Goal: Navigation & Orientation: Find specific page/section

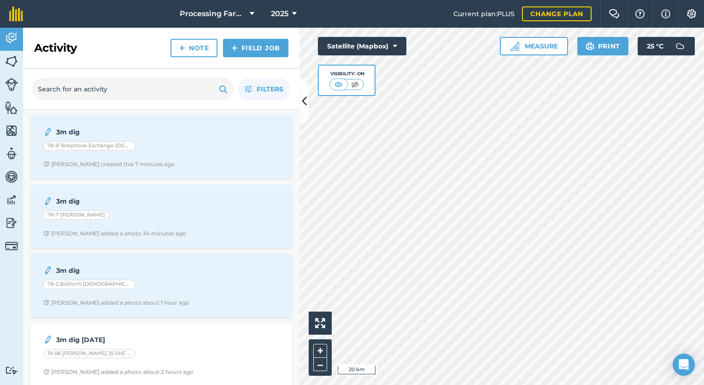
scroll to position [6, 0]
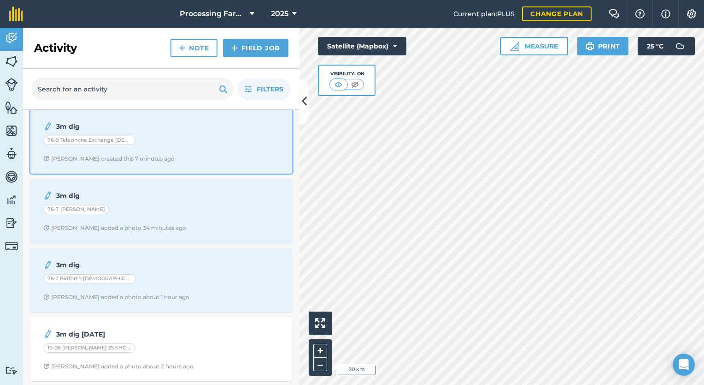
click at [242, 136] on div "76-9 Telephone Exchange [DEMOGRAPHIC_DATA] [PERSON_NAME]" at bounding box center [161, 142] width 236 height 12
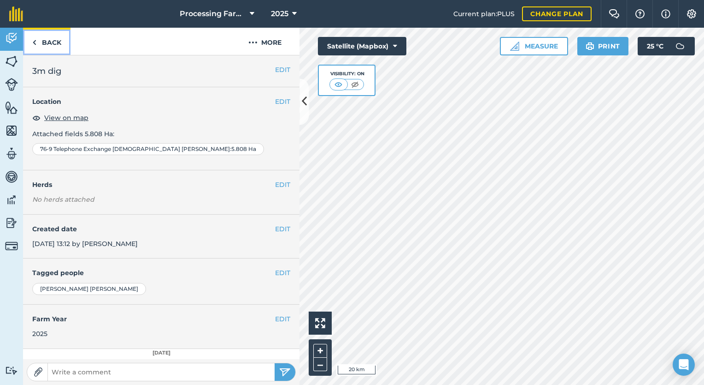
click at [51, 45] on link "Back" at bounding box center [46, 41] width 47 height 27
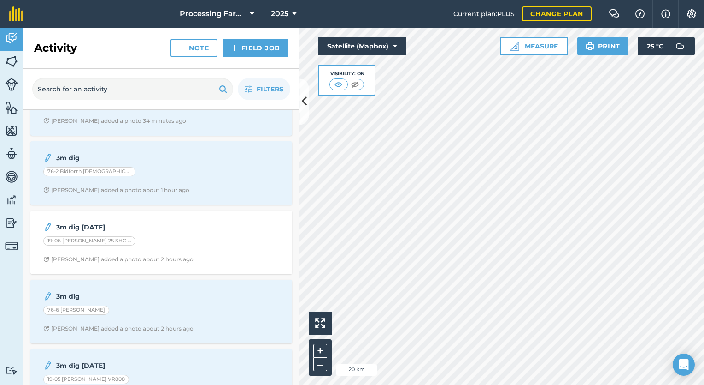
scroll to position [114, 0]
